Goal: Check status: Check status

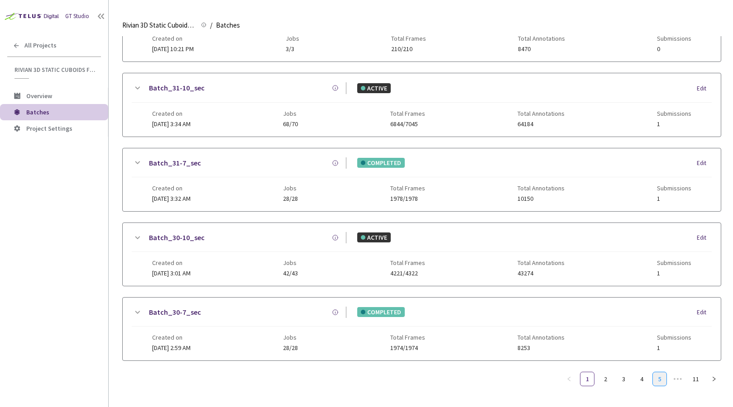
click at [660, 376] on link "5" at bounding box center [660, 380] width 14 height 14
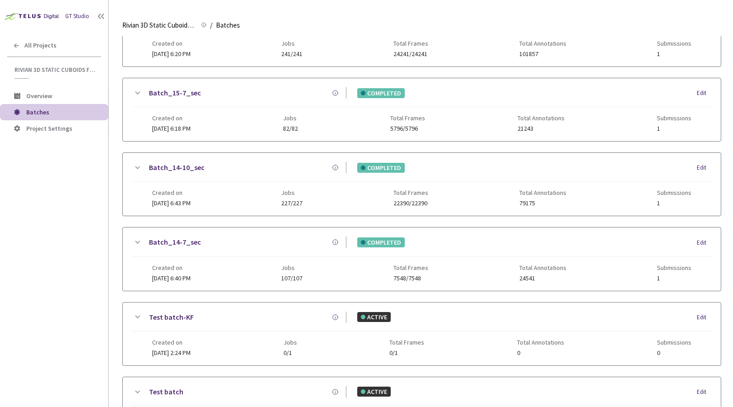
scroll to position [441, 0]
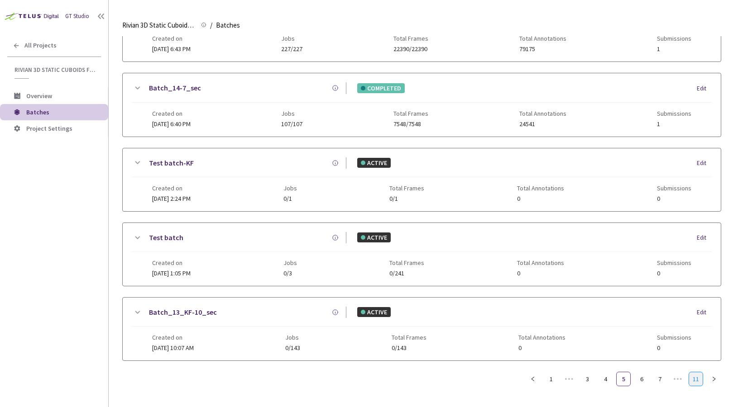
click at [696, 386] on link "11" at bounding box center [696, 380] width 14 height 14
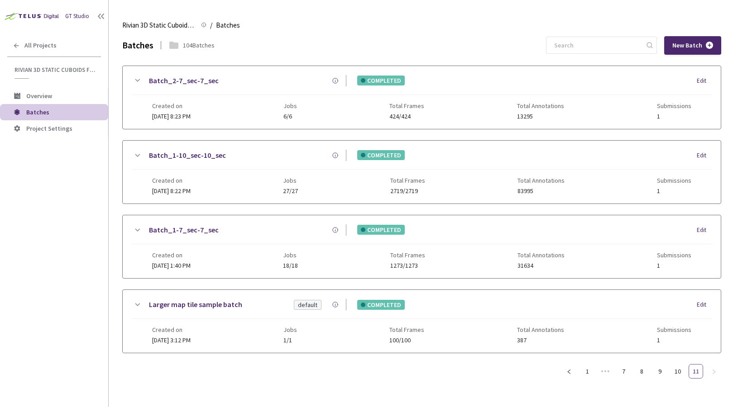
scroll to position [0, 0]
click at [675, 371] on link "10" at bounding box center [678, 372] width 14 height 14
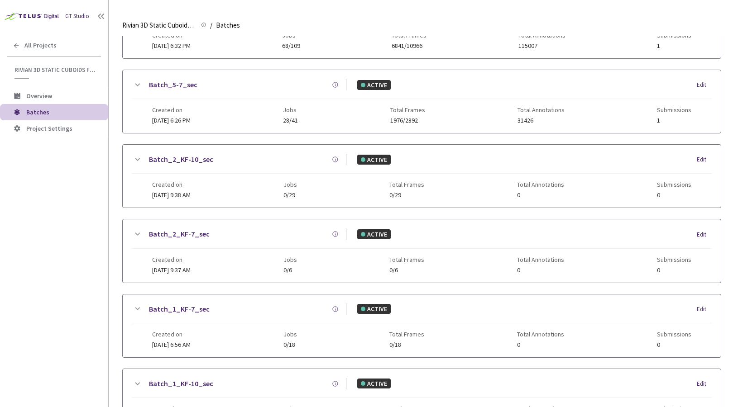
scroll to position [441, 0]
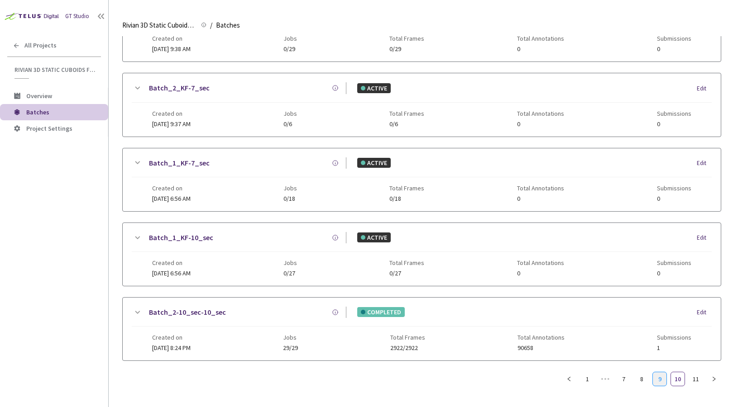
click at [655, 381] on link "9" at bounding box center [660, 380] width 14 height 14
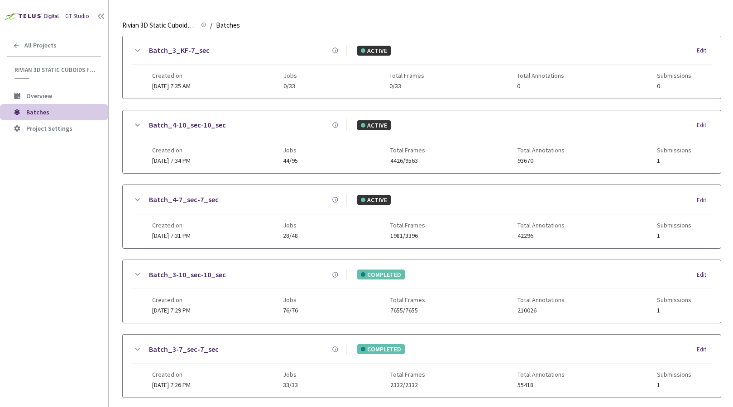
scroll to position [324, 0]
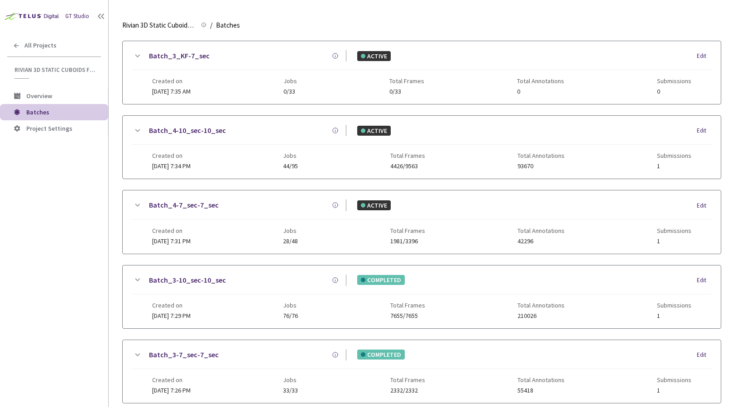
click at [183, 279] on link "Batch_3-10_sec-10_sec" at bounding box center [187, 280] width 77 height 11
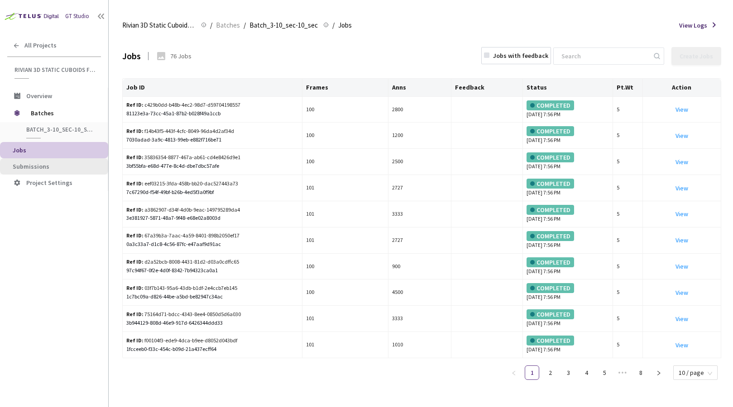
click at [55, 167] on span "Submissions" at bounding box center [57, 167] width 88 height 8
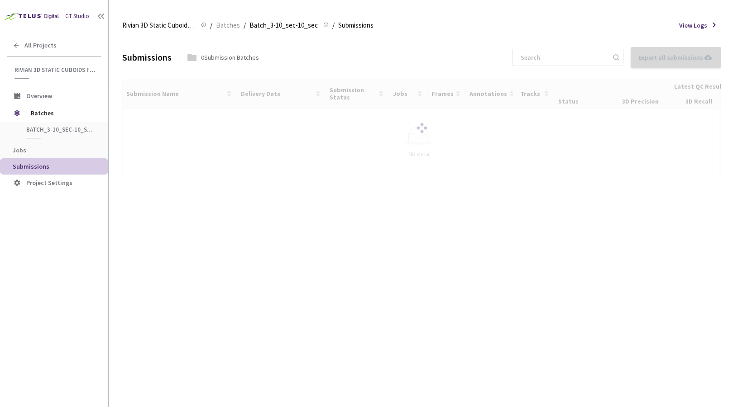
click at [153, 125] on div at bounding box center [421, 128] width 599 height 99
click at [151, 126] on div at bounding box center [421, 128] width 599 height 99
click at [153, 125] on div at bounding box center [421, 128] width 599 height 99
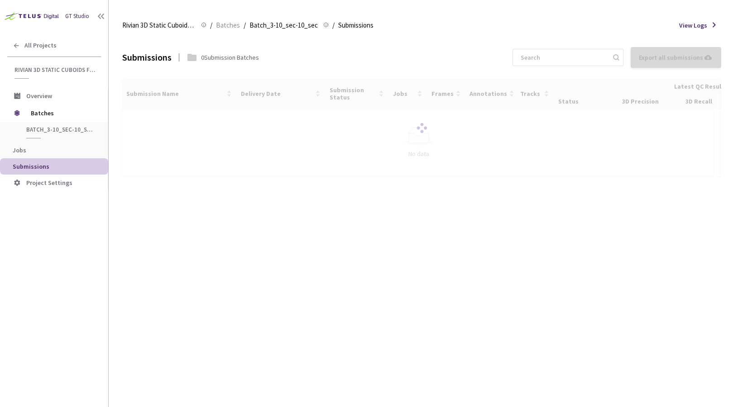
click at [153, 125] on div at bounding box center [421, 128] width 599 height 99
click at [152, 126] on div at bounding box center [421, 128] width 599 height 99
click at [152, 125] on div at bounding box center [421, 128] width 599 height 99
click at [152, 124] on div at bounding box center [421, 128] width 599 height 99
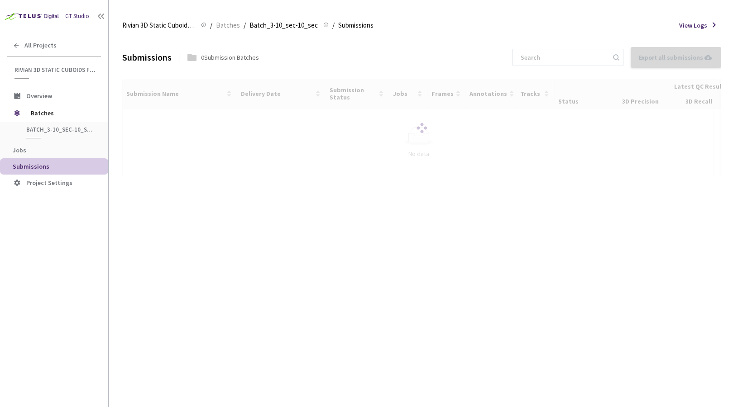
click at [152, 124] on div at bounding box center [421, 128] width 599 height 99
click at [151, 123] on div at bounding box center [421, 128] width 599 height 99
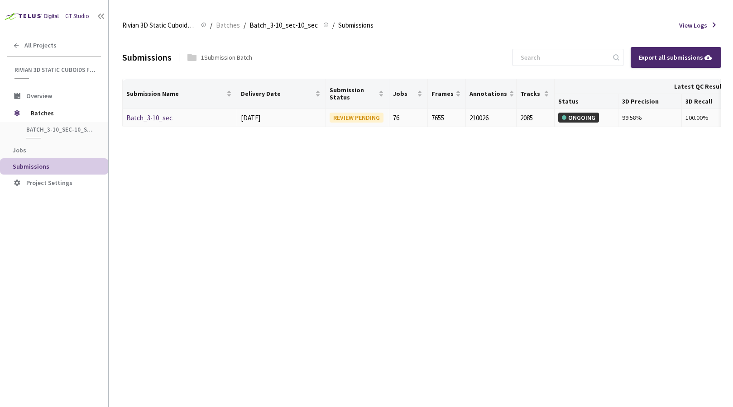
click at [158, 114] on link "Batch_3-10_sec" at bounding box center [149, 118] width 46 height 9
